Goal: Browse casually: Explore the website without a specific task or goal

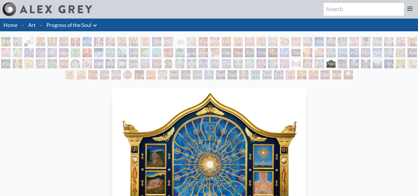
click at [115, 53] on div "[US_STATE] Song" at bounding box center [110, 52] width 9 height 9
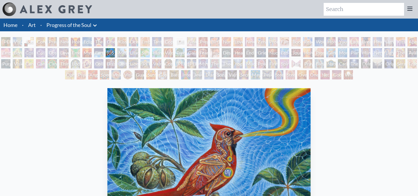
click at [147, 42] on div "Embracing" at bounding box center [144, 41] width 9 height 9
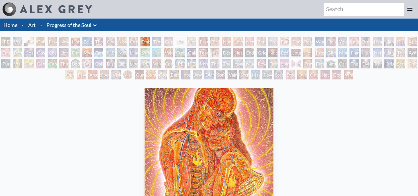
scroll to position [57, 0]
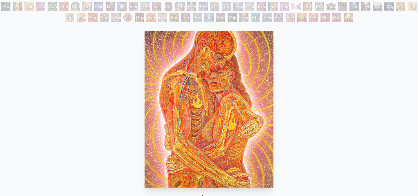
click at [56, 6] on div "Cannabacchus" at bounding box center [52, 6] width 9 height 9
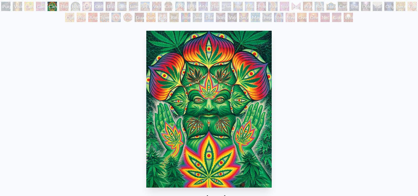
click at [34, 7] on div "Cannabis Mudra" at bounding box center [28, 6] width 9 height 9
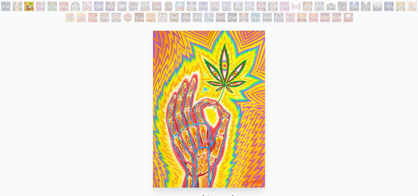
click at [264, 7] on div "Power to the Peaceful" at bounding box center [261, 6] width 9 height 9
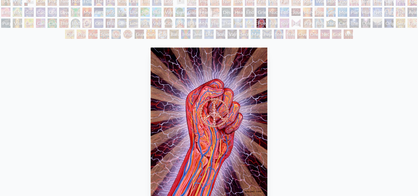
scroll to position [37, 0]
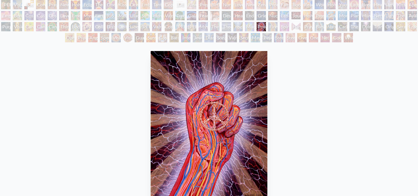
click at [309, 38] on div "One" at bounding box center [313, 37] width 9 height 9
